Goal: Use online tool/utility: Utilize a website feature to perform a specific function

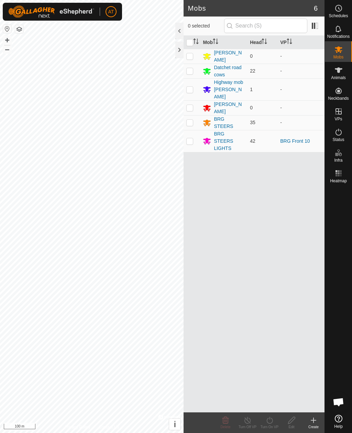
click at [194, 134] on td at bounding box center [192, 141] width 17 height 22
checkbox input "true"
click at [275, 428] on div "Turn On VP" at bounding box center [270, 427] width 22 height 5
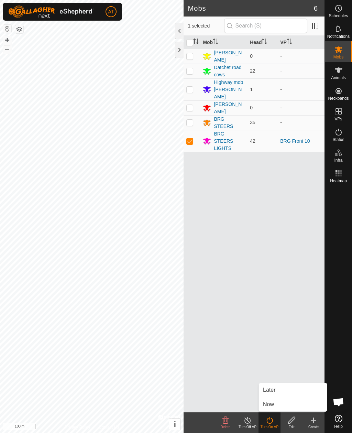
click at [273, 407] on span "Now" at bounding box center [268, 405] width 11 height 8
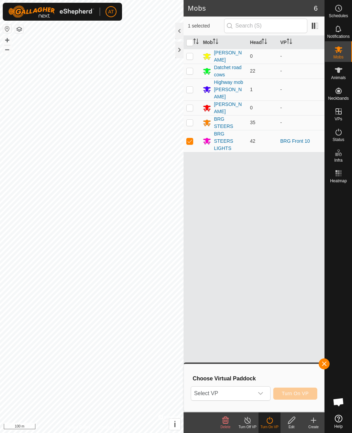
click at [267, 394] on div "dropdown trigger" at bounding box center [261, 394] width 14 height 14
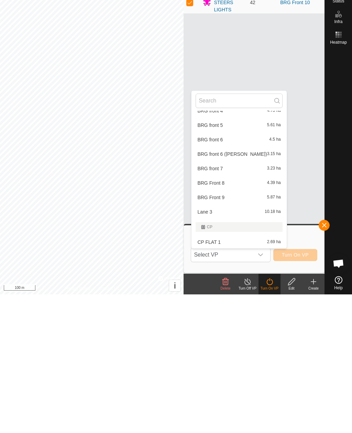
scroll to position [204, 0]
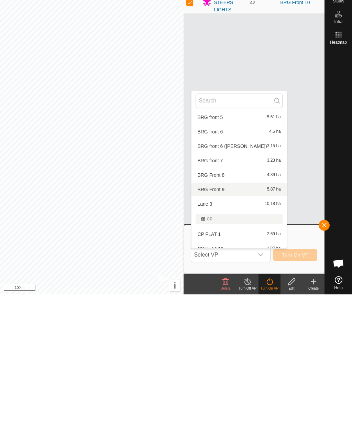
click at [267, 326] on span "5.87 ha" at bounding box center [274, 328] width 14 height 5
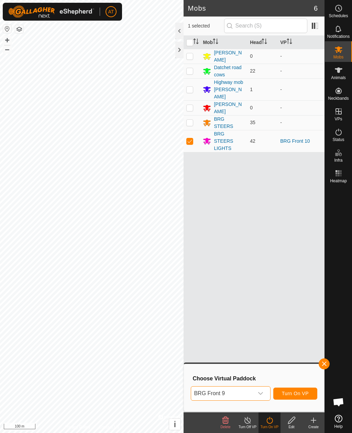
click at [323, 357] on div "Mob Head VP [PERSON_NAME] 0 - Datchet road cows 22 - Highway mob [PERSON_NAME] …" at bounding box center [254, 224] width 141 height 377
click at [324, 369] on button "button" at bounding box center [324, 364] width 11 height 11
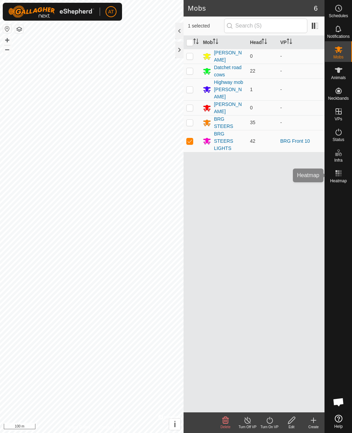
click at [346, 180] on span "Heatmap" at bounding box center [338, 181] width 17 height 4
